Goal: Communication & Community: Answer question/provide support

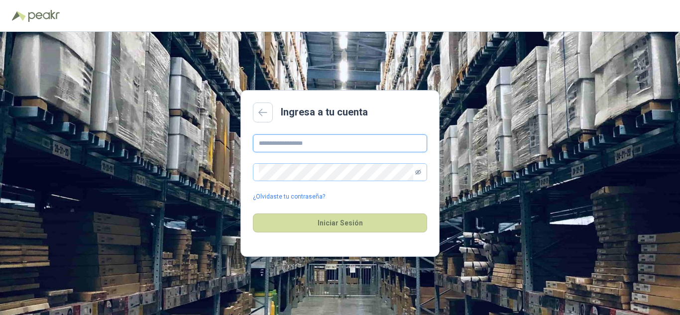
type input "**********"
click at [420, 172] on icon "eye-invisible" at bounding box center [418, 172] width 6 height 6
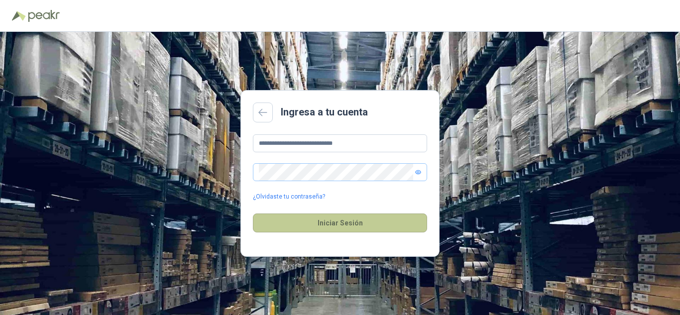
click at [367, 222] on button "Iniciar Sesión" at bounding box center [340, 223] width 174 height 19
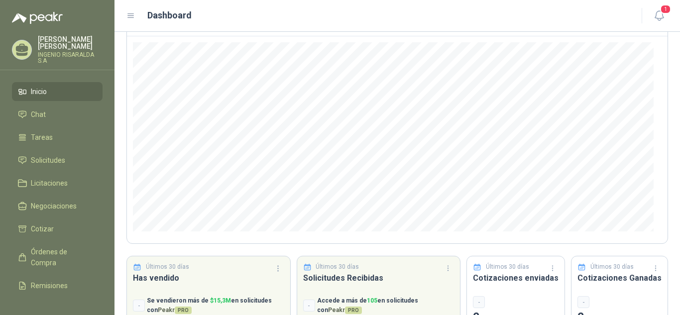
scroll to position [100, 0]
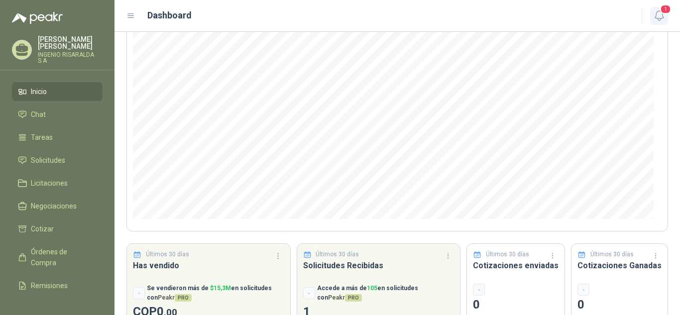
click at [656, 16] on icon "button" at bounding box center [659, 15] width 8 height 9
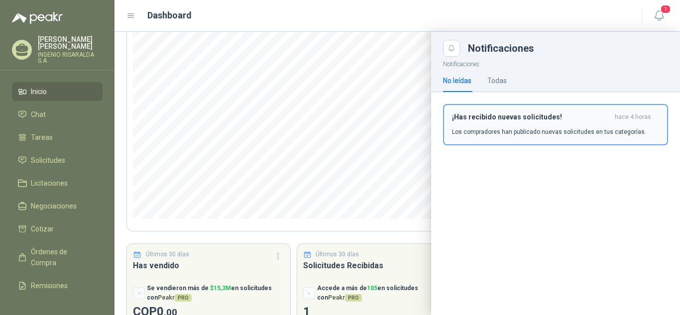
click at [515, 126] on div "¡Has recibido nuevas solicitudes! hace 4 horas Los compradores han publicado nu…" at bounding box center [555, 124] width 207 height 23
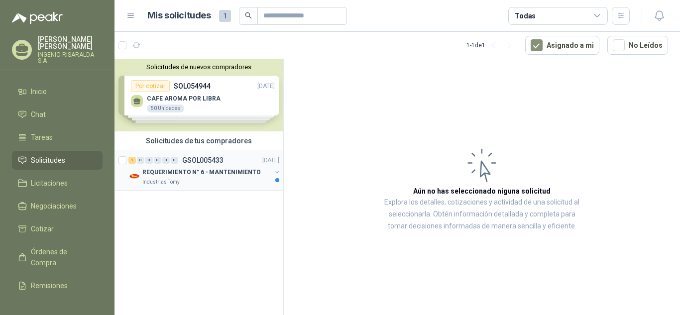
click at [200, 172] on p "REQUERIMIENTO N° 6 - MANTENIMIENTO" at bounding box center [201, 172] width 119 height 9
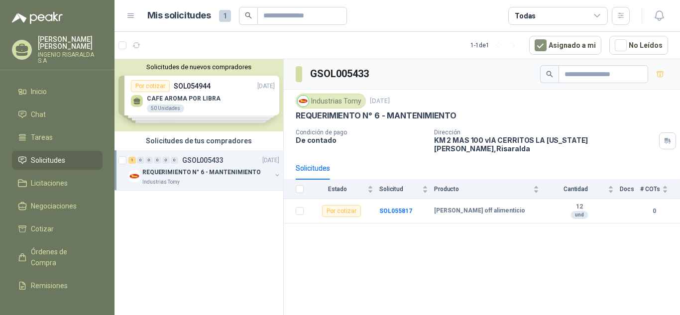
click at [202, 103] on div "Solicitudes de nuevos compradores Por cotizar SOL054944 [DATE] CAFE AROMA POR L…" at bounding box center [199, 95] width 169 height 72
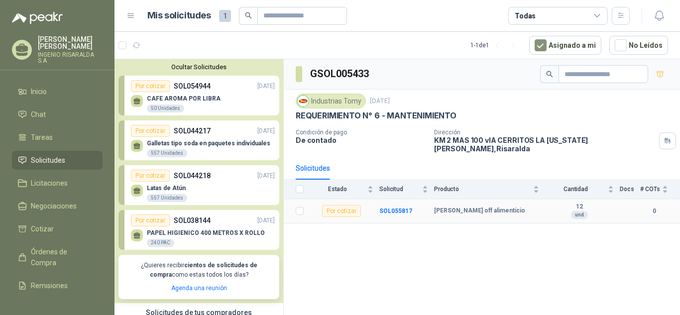
click at [443, 207] on b "[PERSON_NAME] off alimenticio" at bounding box center [479, 211] width 91 height 8
click at [402, 208] on b "SOL055817" at bounding box center [395, 211] width 33 height 7
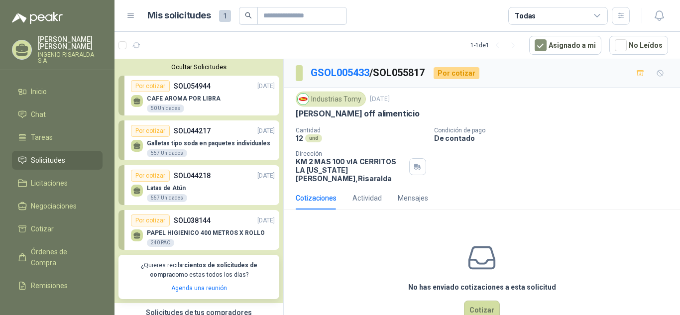
scroll to position [18, 0]
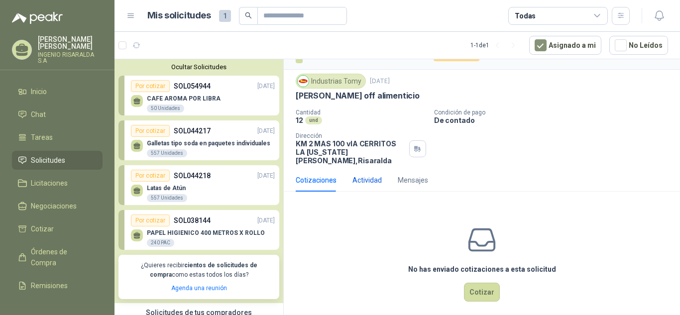
click at [370, 175] on div "Actividad" at bounding box center [367, 180] width 29 height 11
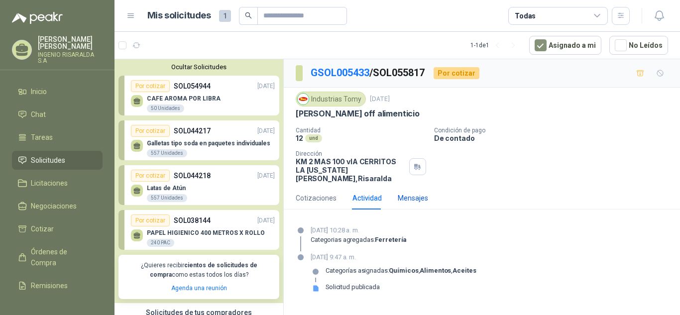
click at [406, 193] on div "Mensajes" at bounding box center [413, 198] width 30 height 11
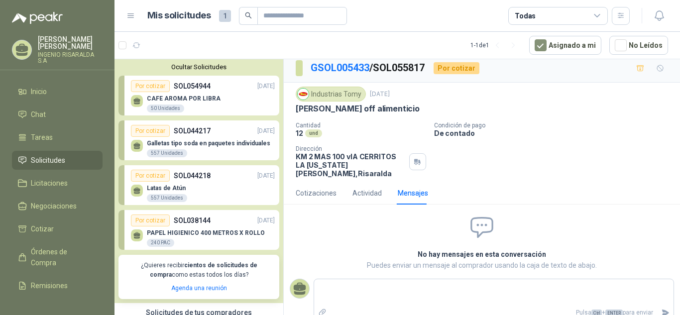
scroll to position [6, 0]
